Goal: Task Accomplishment & Management: Manage account settings

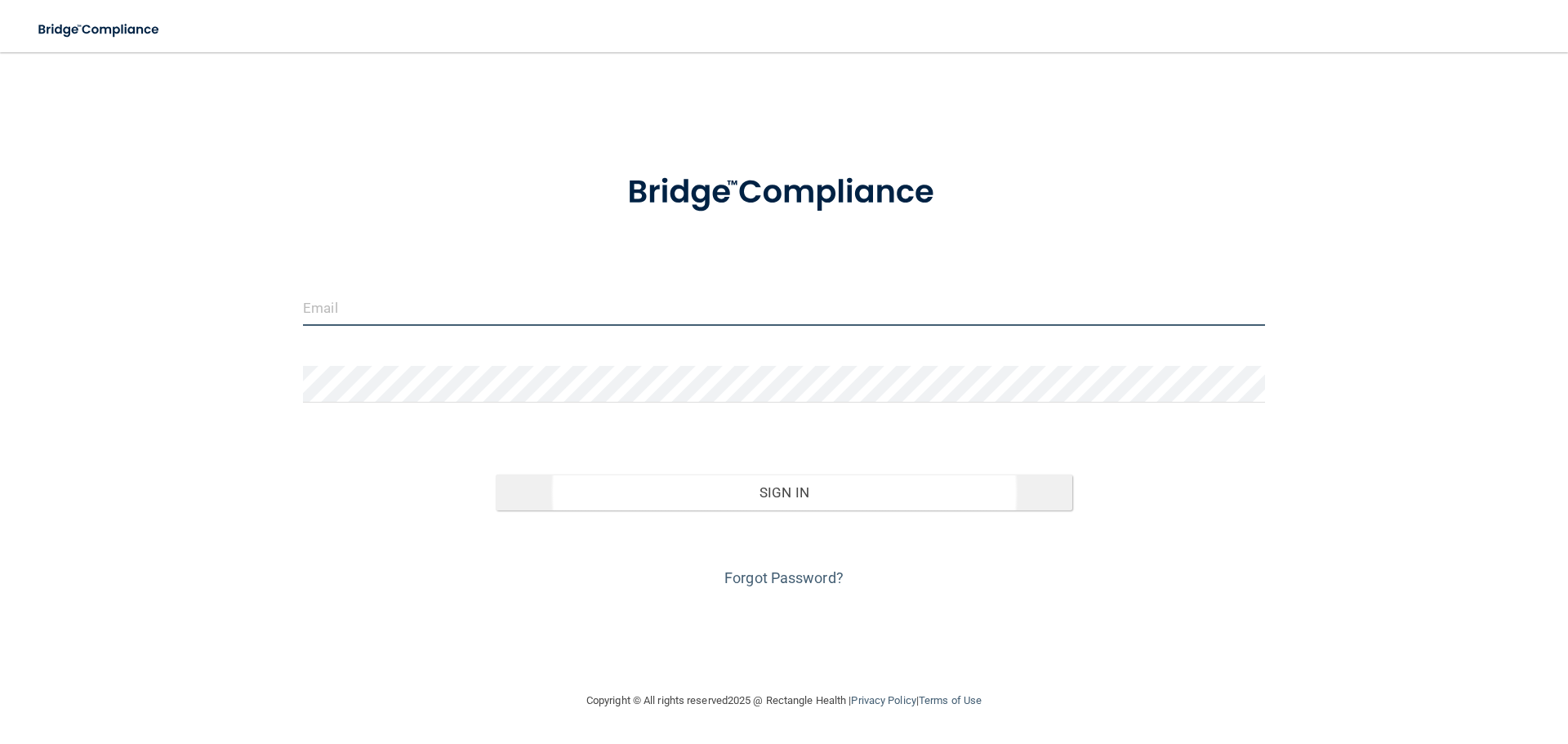
type input "[EMAIL_ADDRESS][DOMAIN_NAME]"
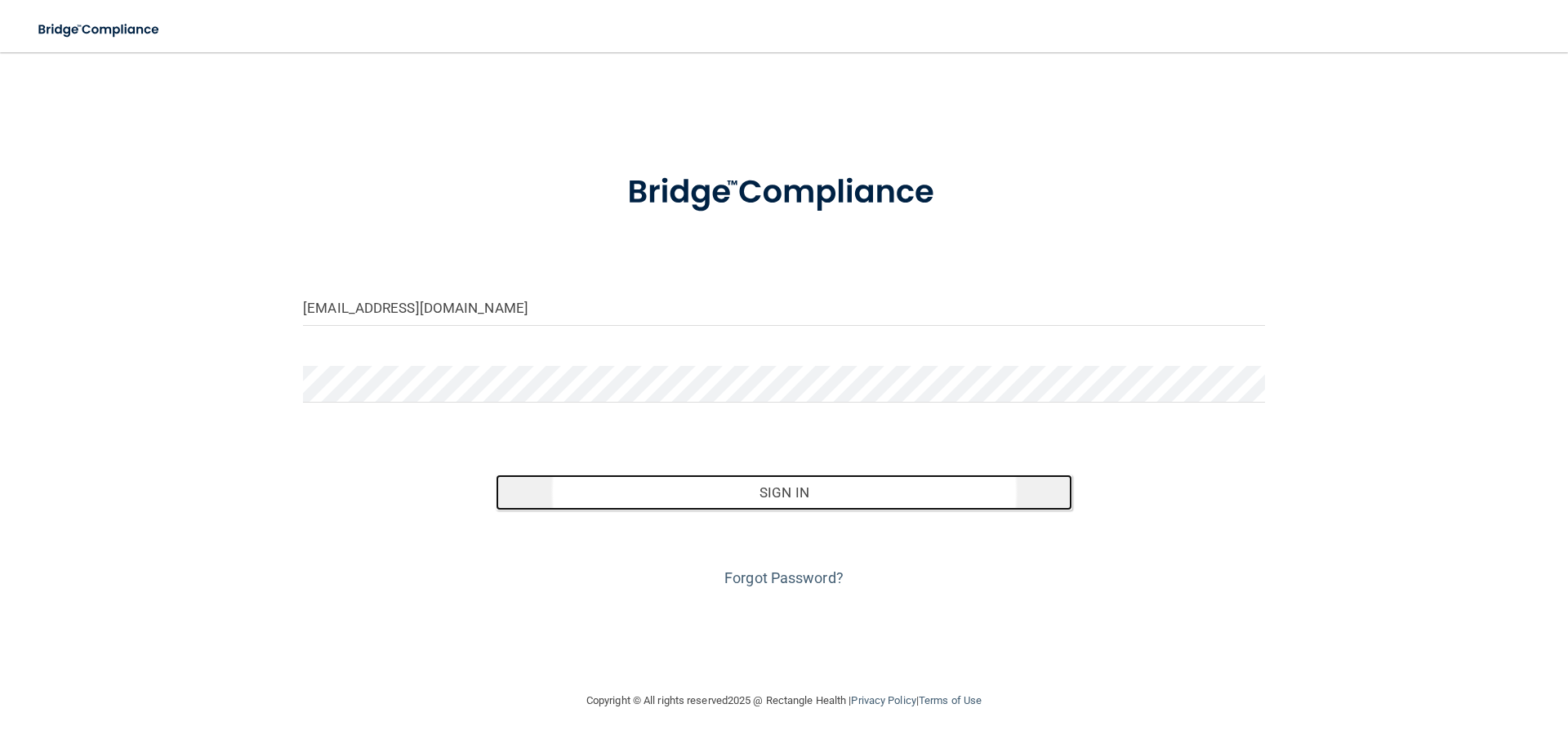
click at [686, 500] on button "Sign In" at bounding box center [784, 491] width 577 height 36
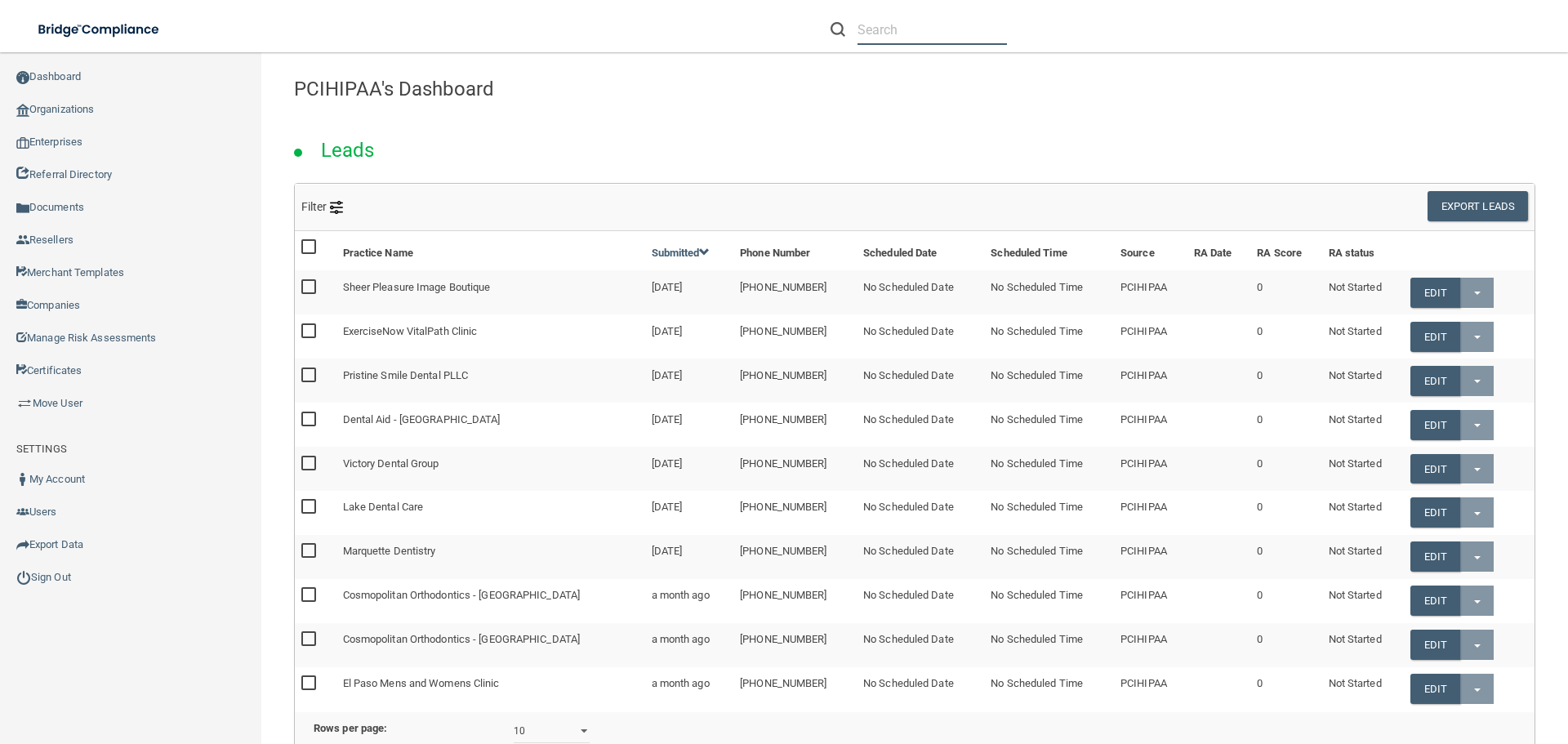
click at [899, 23] on input "text" at bounding box center [932, 29] width 150 height 30
click at [95, 104] on link "Organizations" at bounding box center [130, 109] width 262 height 33
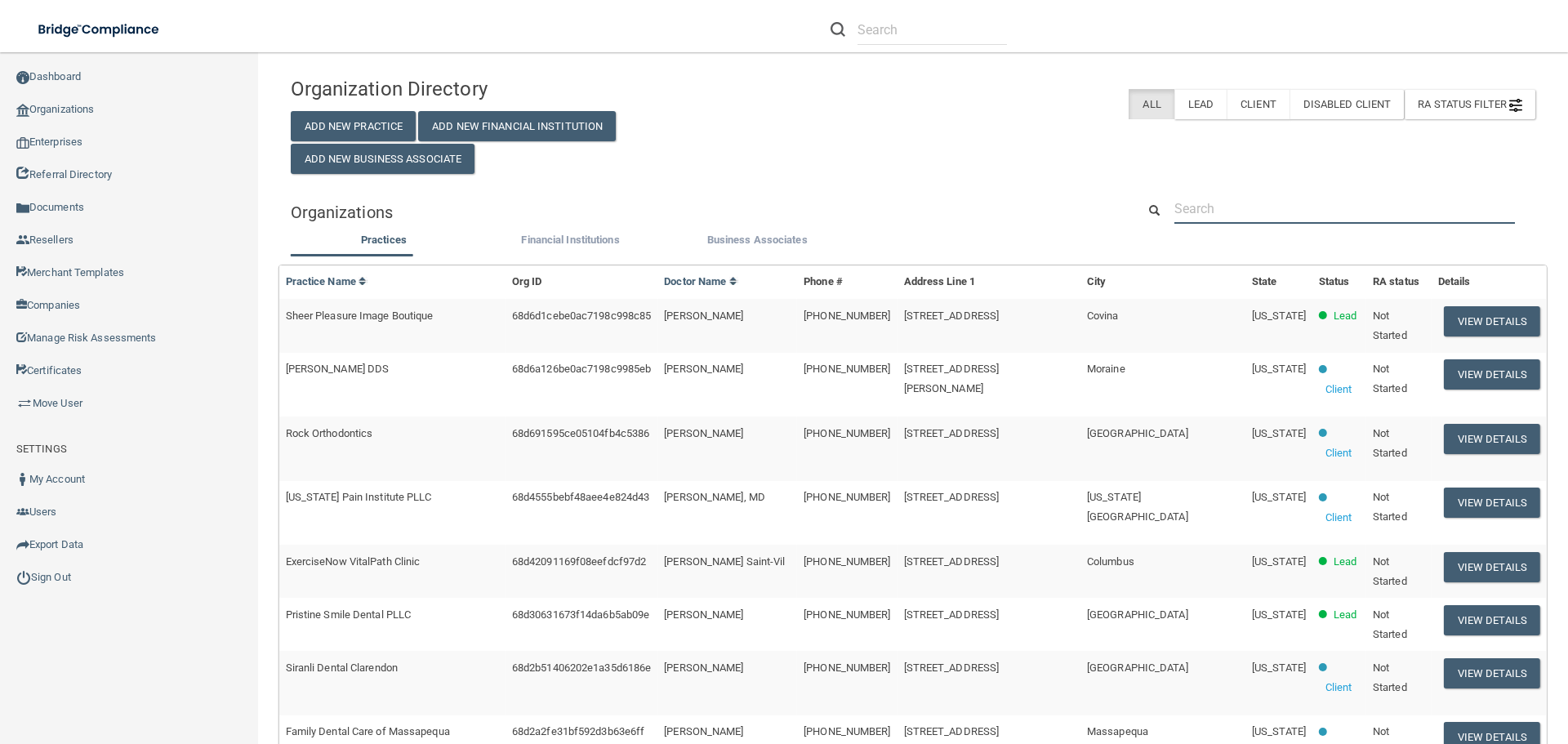
click at [1198, 199] on input "text" at bounding box center [1345, 208] width 340 height 30
paste input "[PERSON_NAME], D.D.S., P.C."
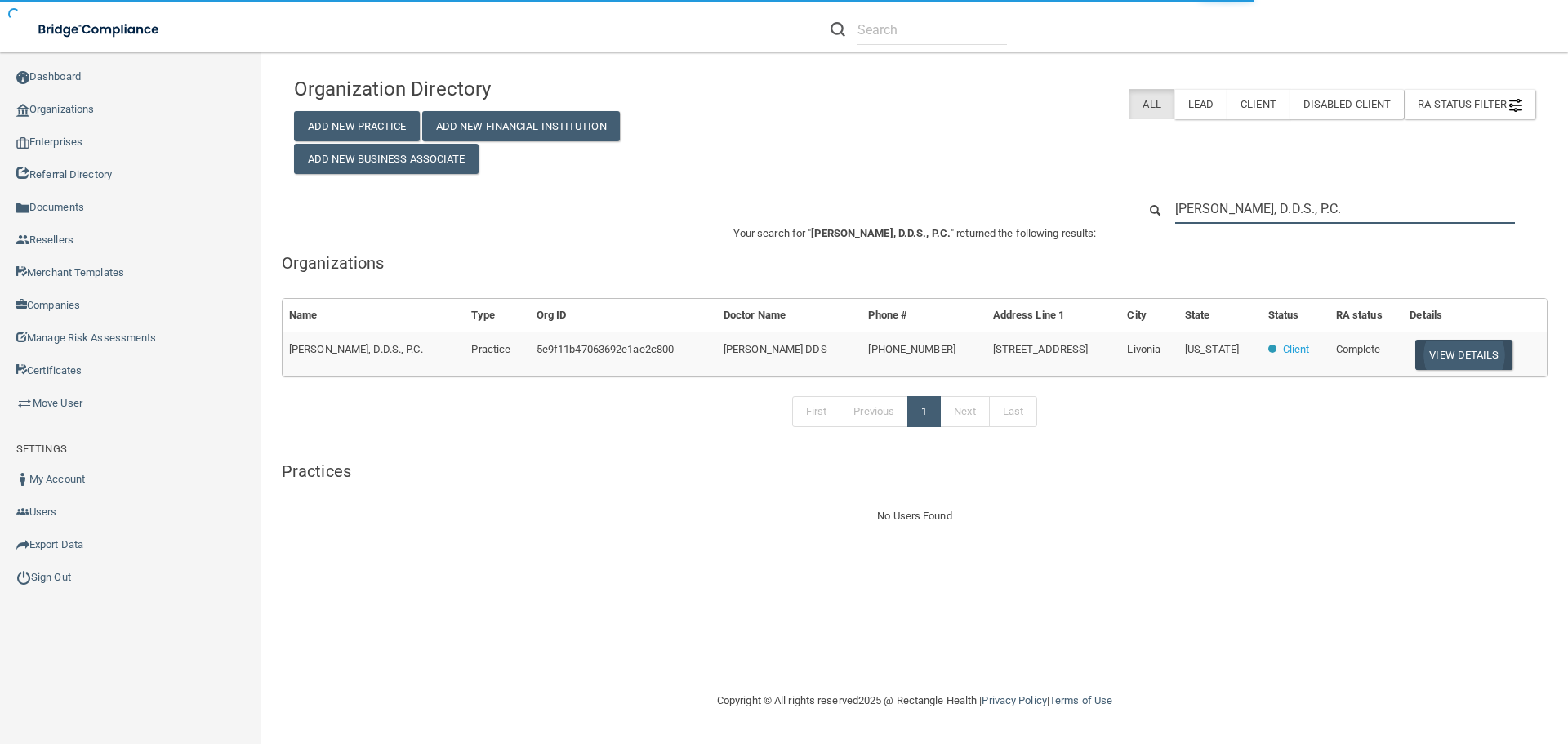
type input "[PERSON_NAME], D.D.S., P.C."
click at [1464, 355] on button "View Details" at bounding box center [1464, 355] width 97 height 30
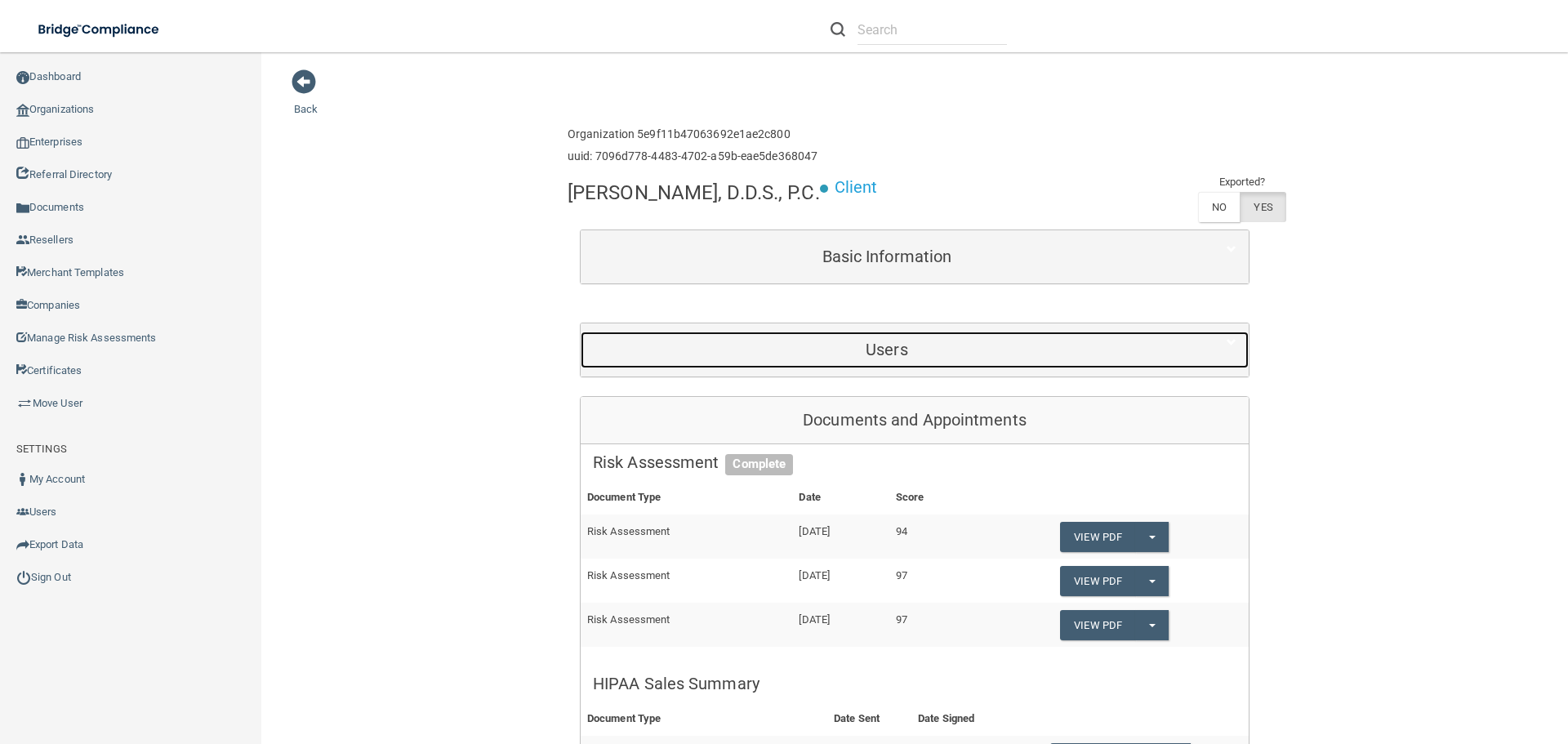
click at [877, 368] on div "Users" at bounding box center [888, 350] width 613 height 36
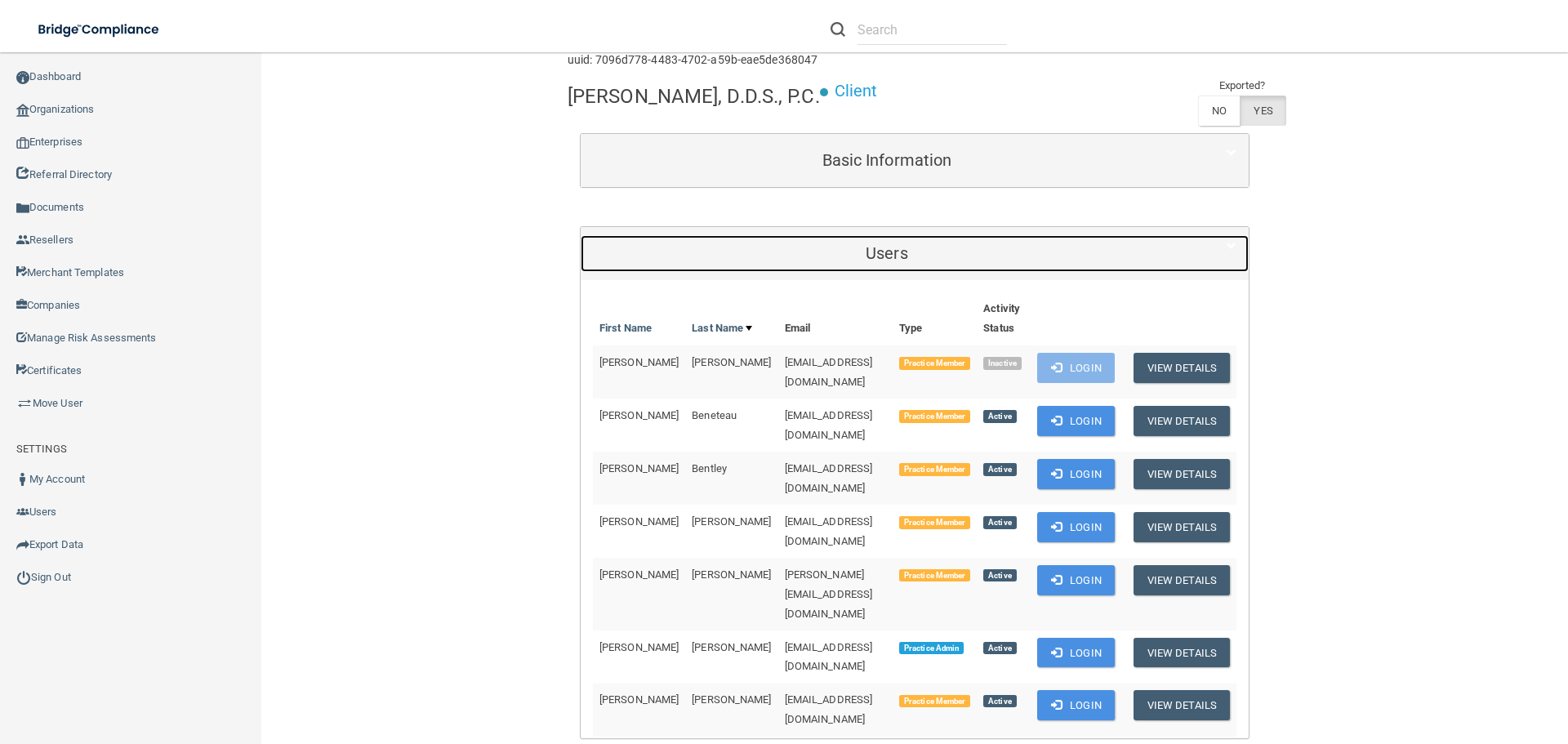
scroll to position [245, 0]
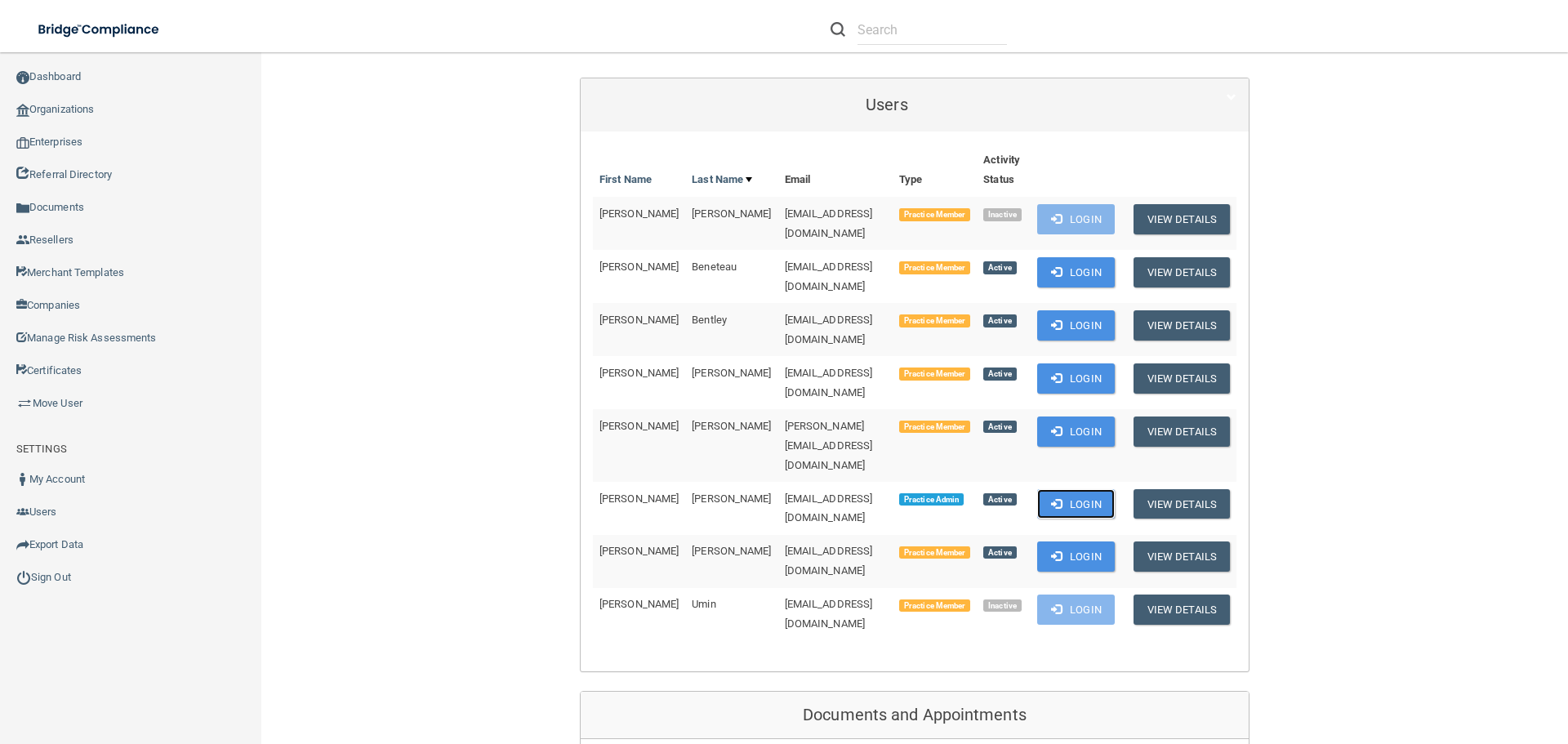
click at [1060, 489] on button "Login" at bounding box center [1075, 503] width 78 height 30
click at [65, 567] on link "Sign Out" at bounding box center [130, 577] width 262 height 33
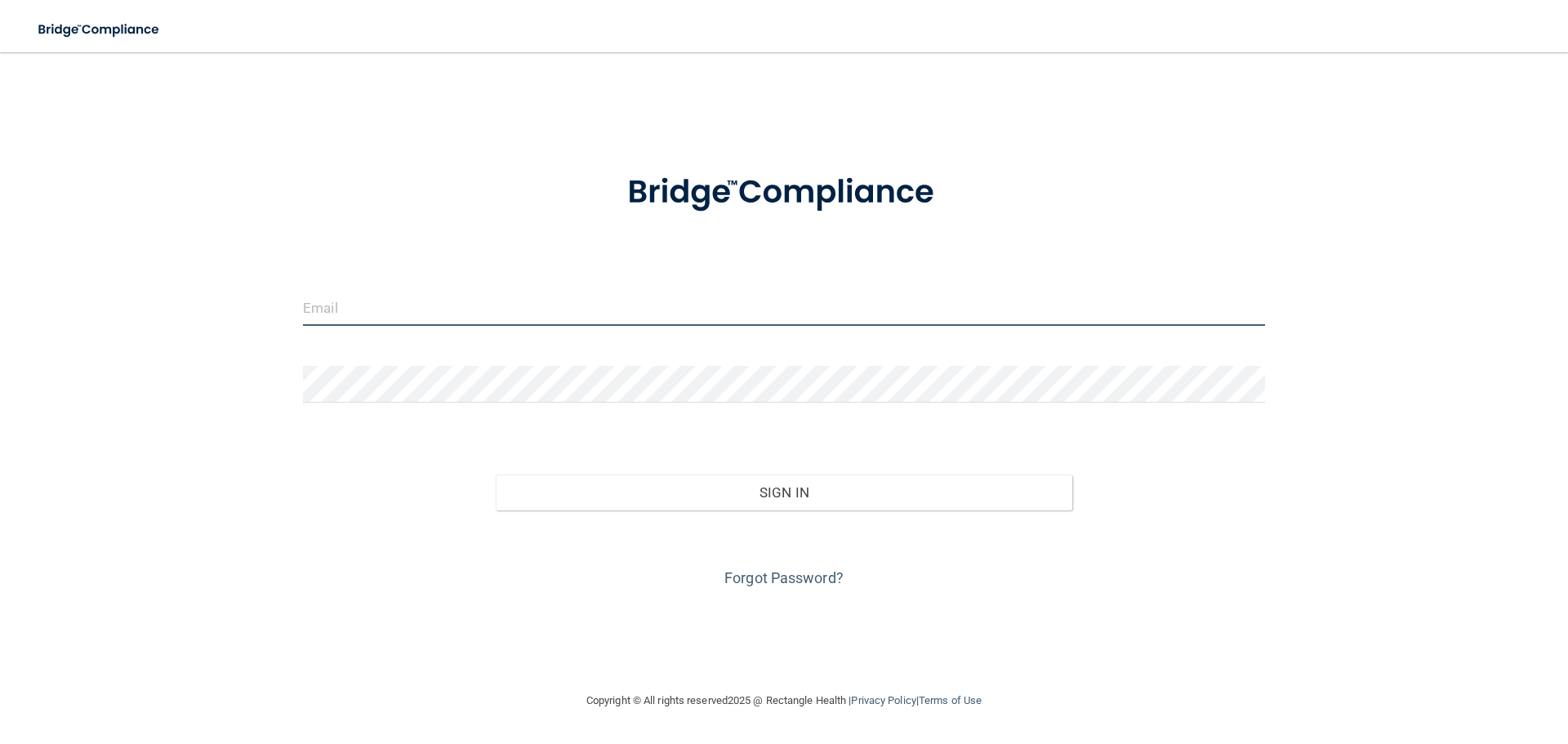
type input "[EMAIL_ADDRESS][DOMAIN_NAME]"
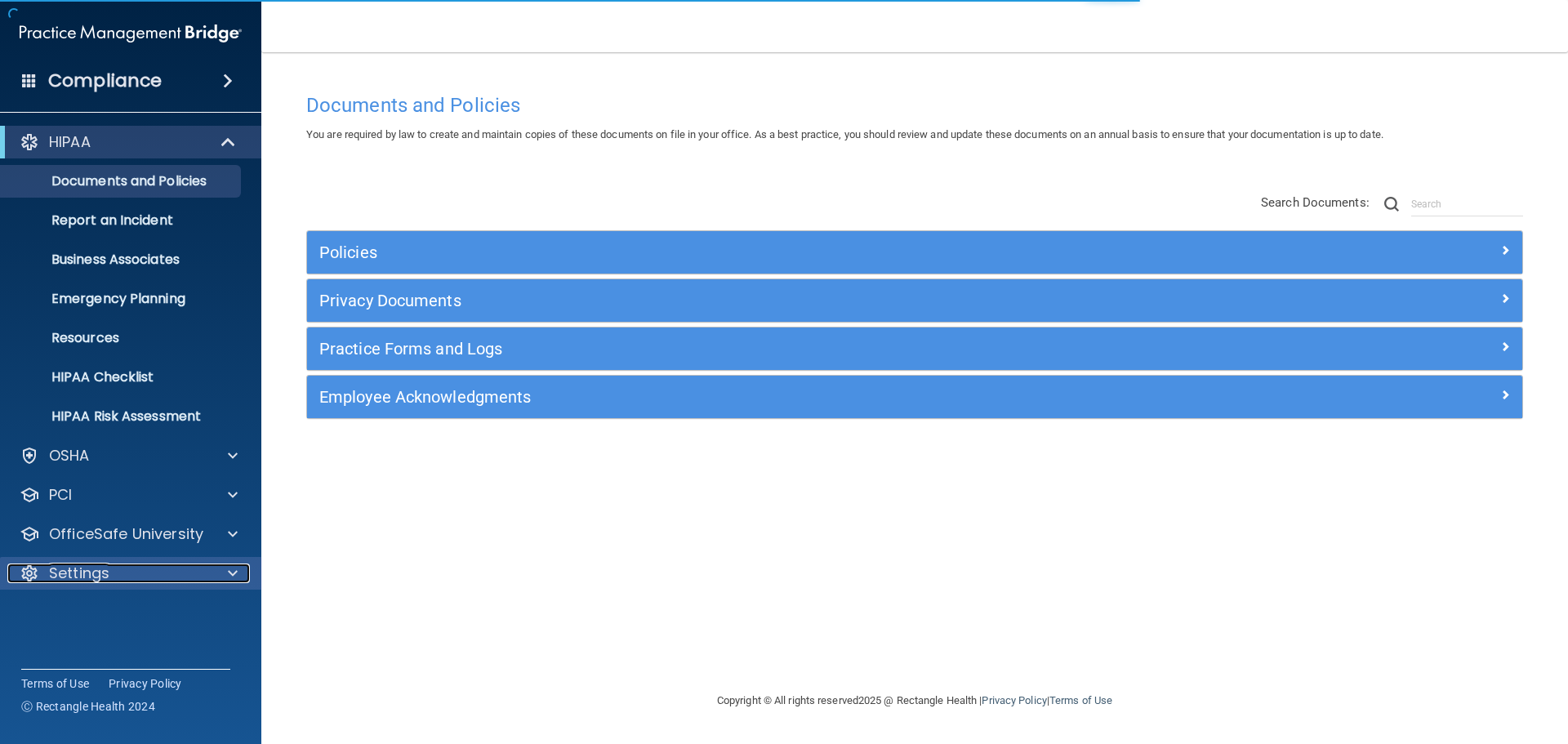
click at [235, 578] on span at bounding box center [233, 573] width 10 height 19
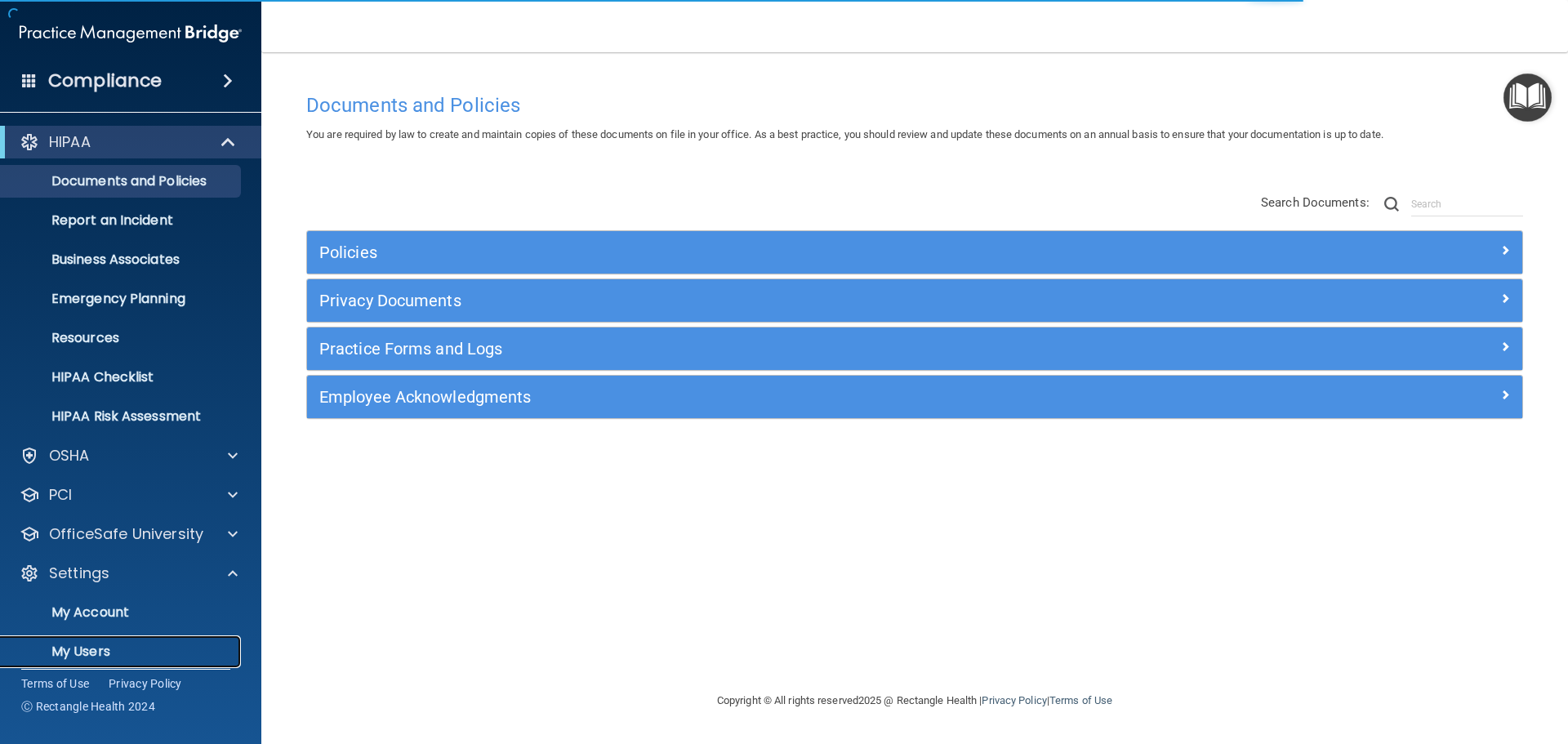
click at [113, 645] on p "My Users" at bounding box center [122, 652] width 223 height 16
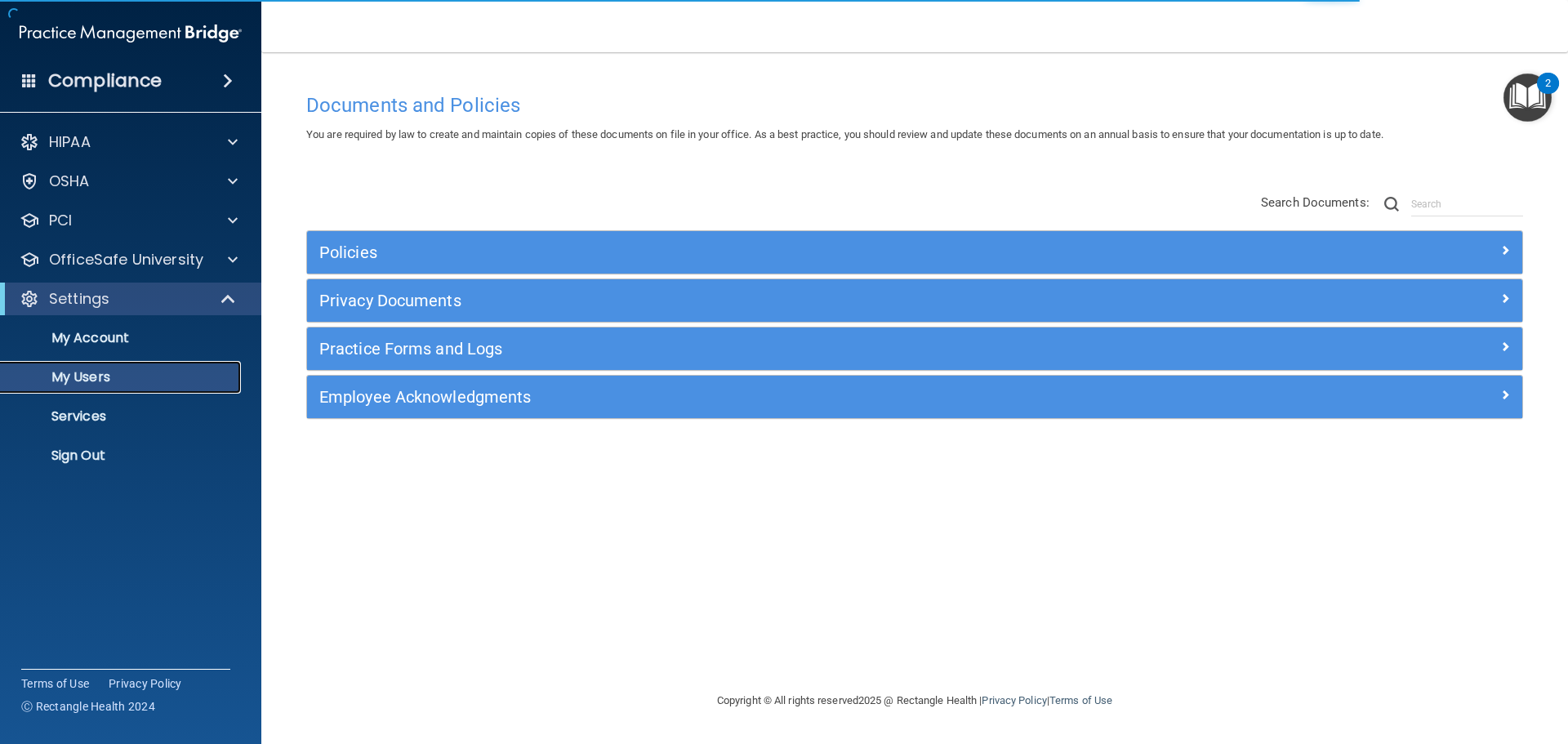
select select "20"
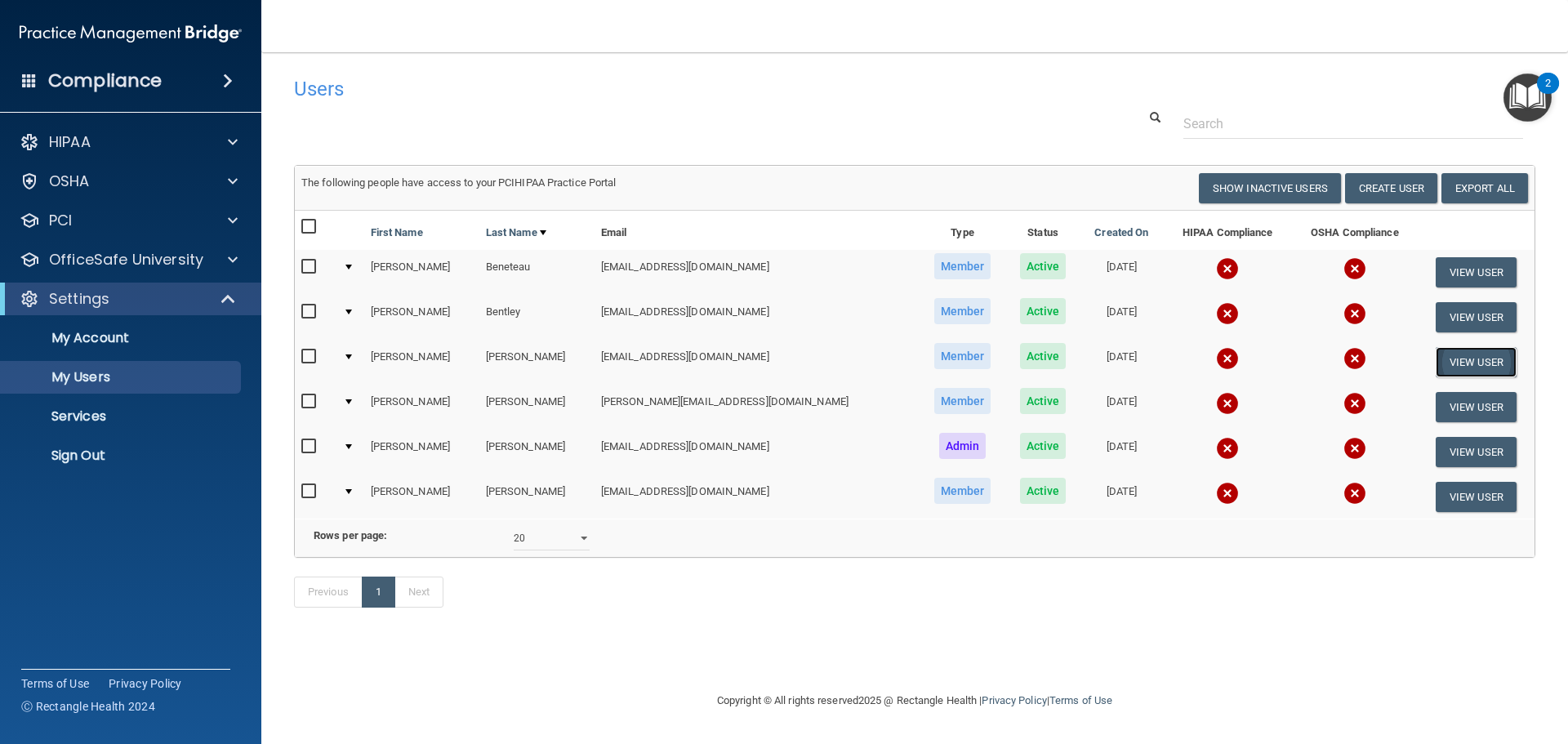
click at [1462, 356] on button "View User" at bounding box center [1476, 362] width 81 height 30
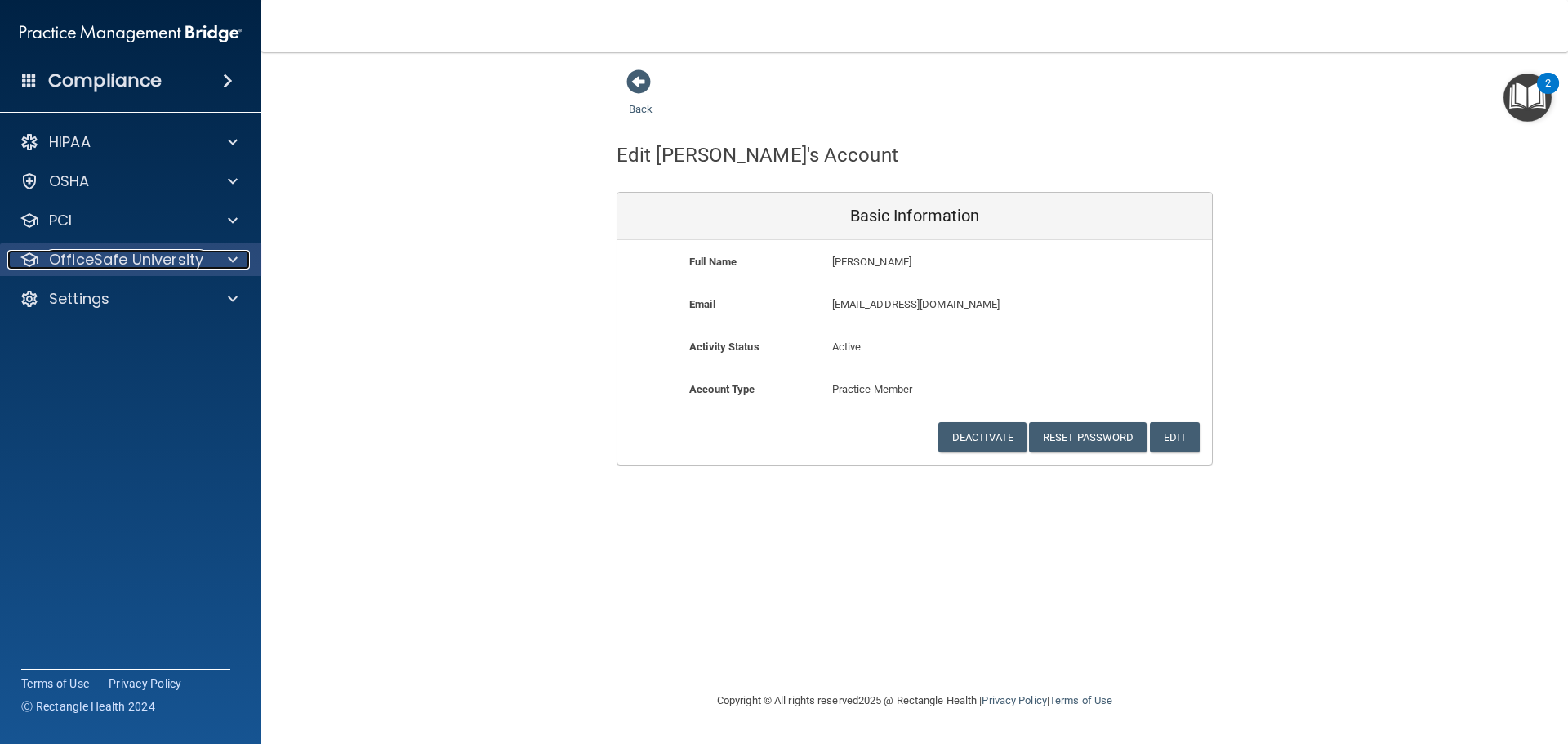
click at [148, 250] on p "OfficeSafe University" at bounding box center [126, 259] width 154 height 19
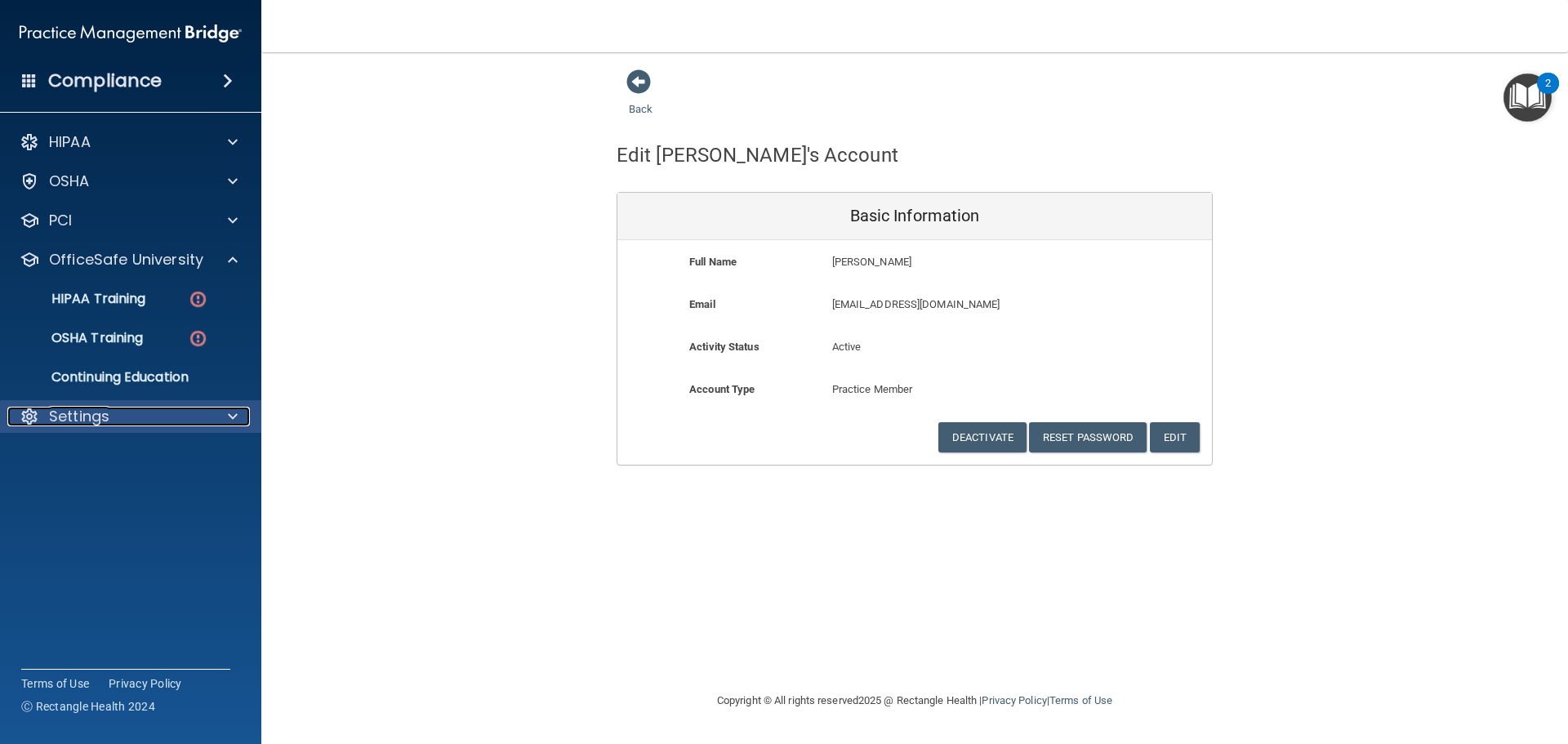
click at [187, 408] on div "Settings" at bounding box center [109, 416] width 202 height 19
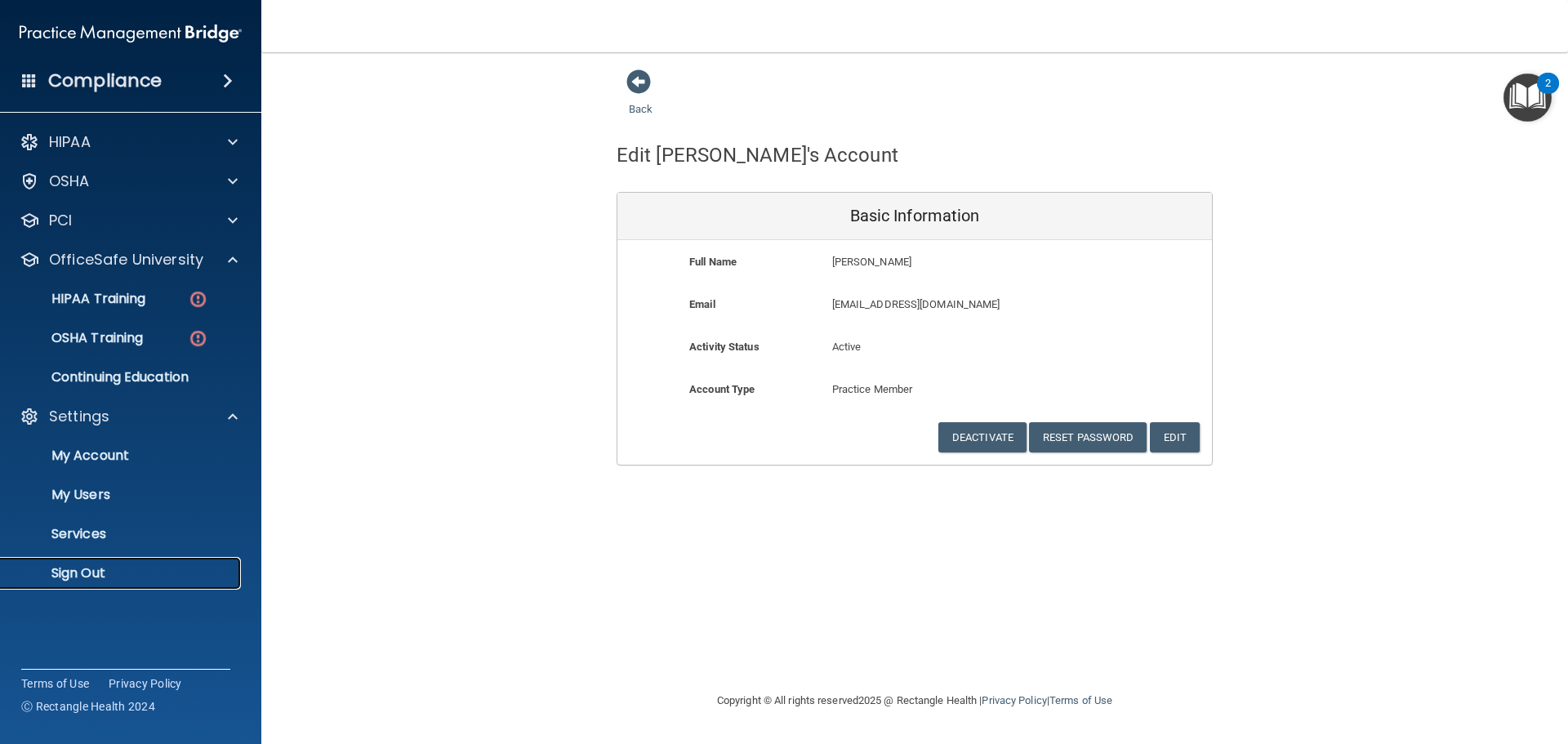
click at [98, 574] on p "Sign Out" at bounding box center [122, 574] width 223 height 16
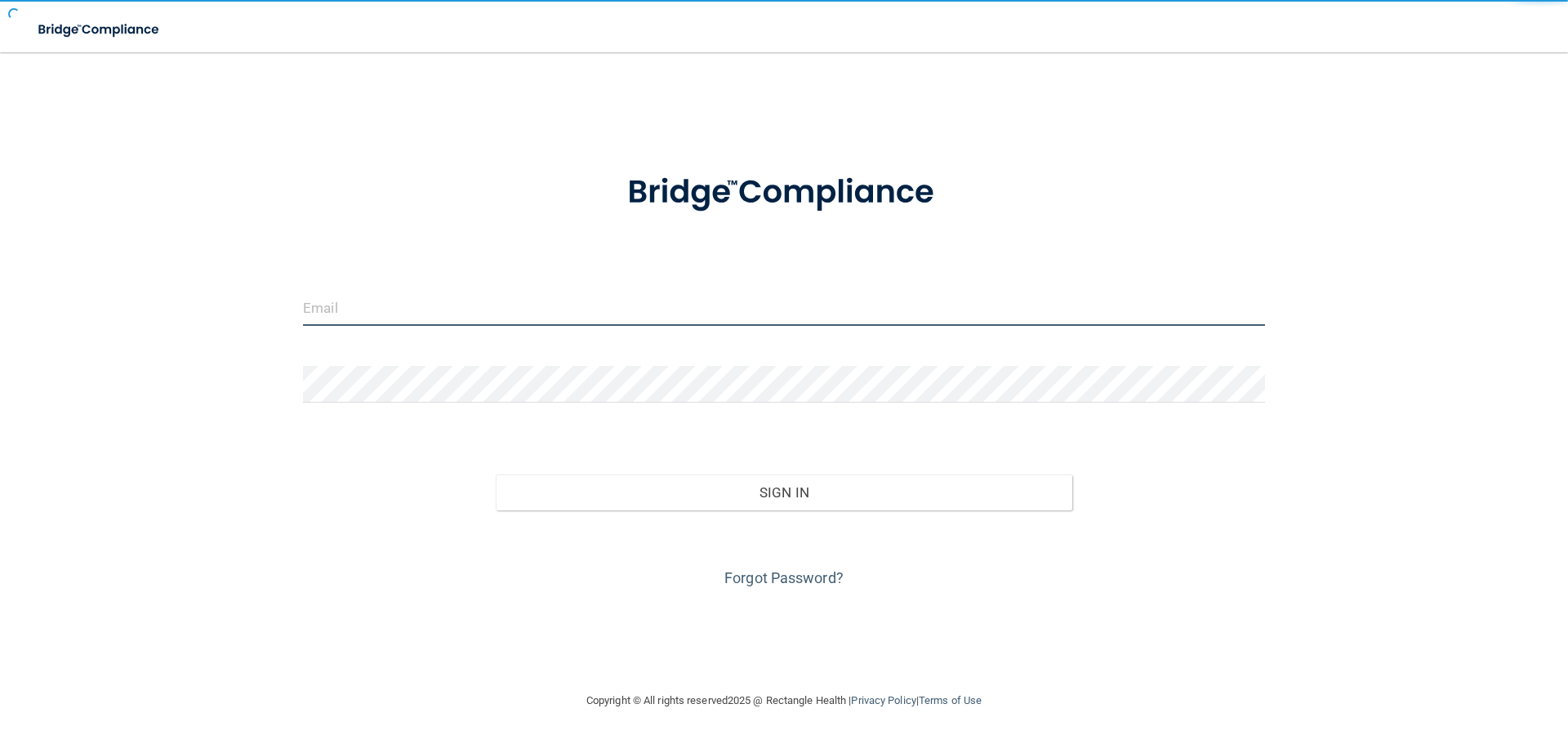
type input "[EMAIL_ADDRESS][DOMAIN_NAME]"
